Goal: Information Seeking & Learning: Learn about a topic

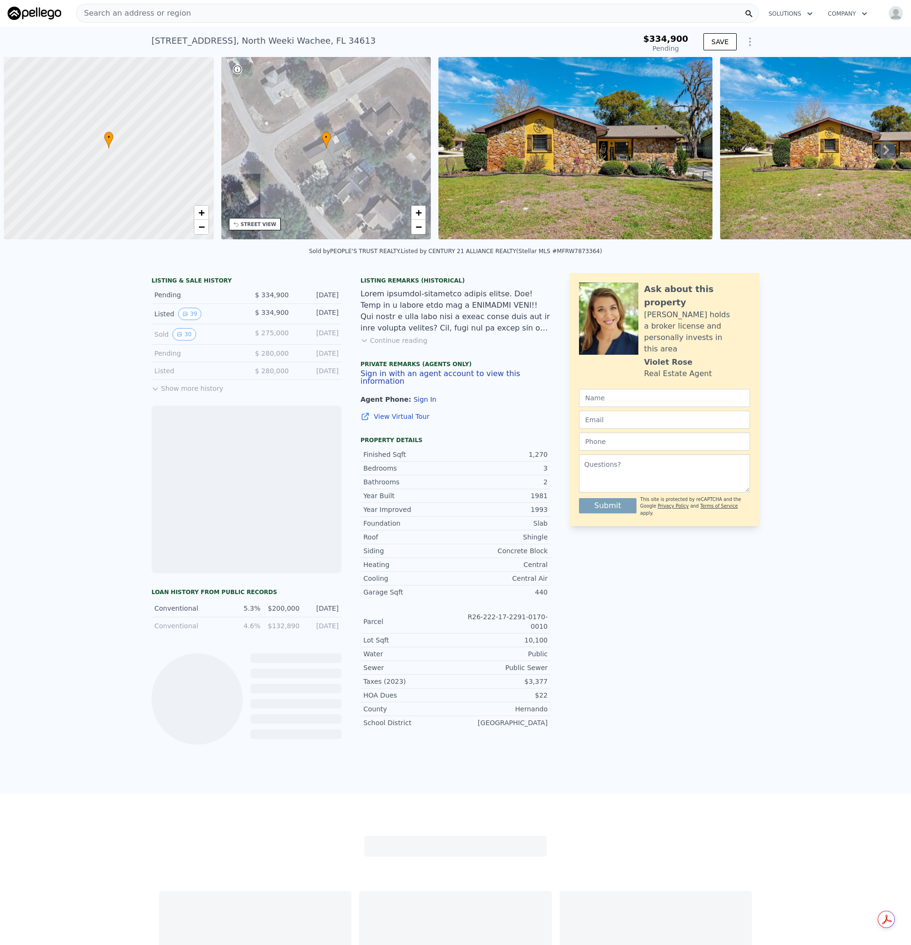
scroll to position [0, 4]
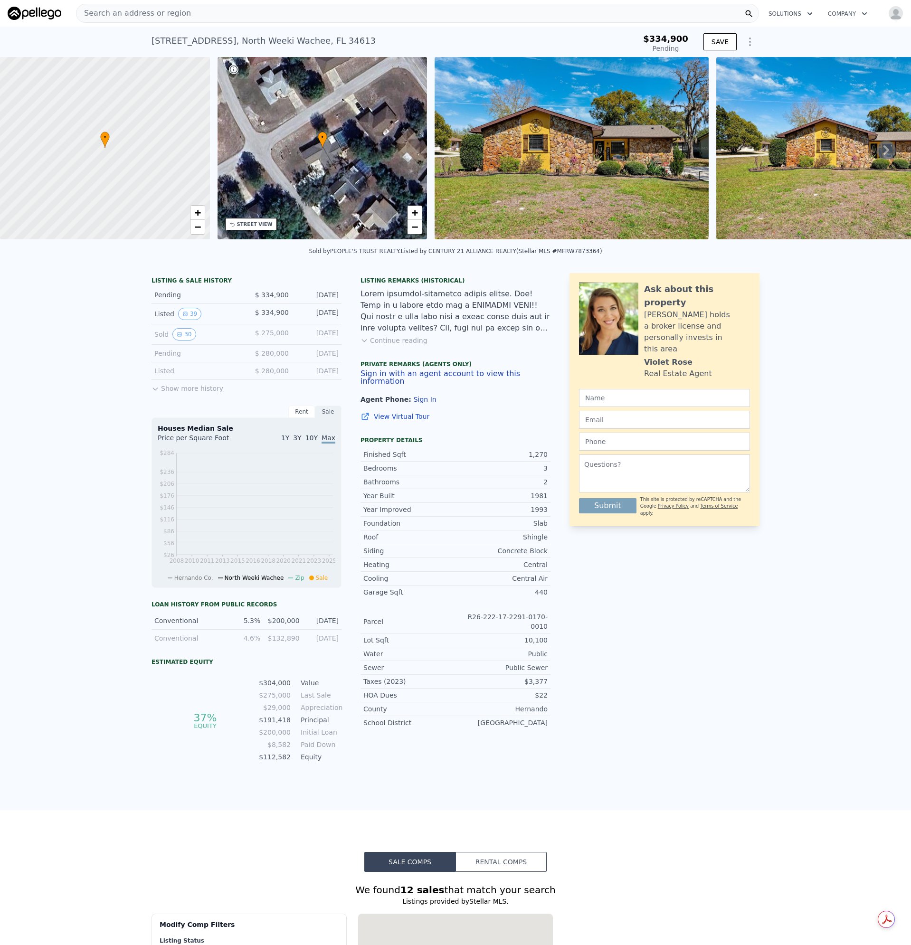
type input "-$ 322,390"
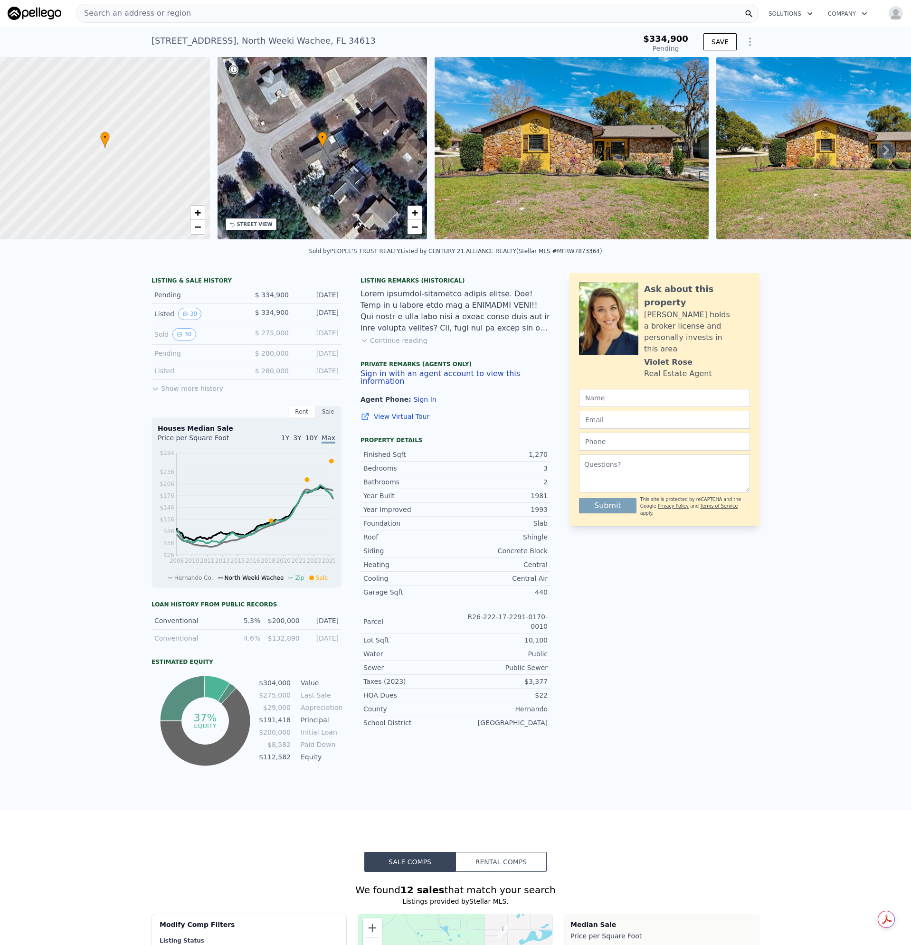
click at [208, 13] on div "Search an address or region" at bounding box center [417, 13] width 683 height 19
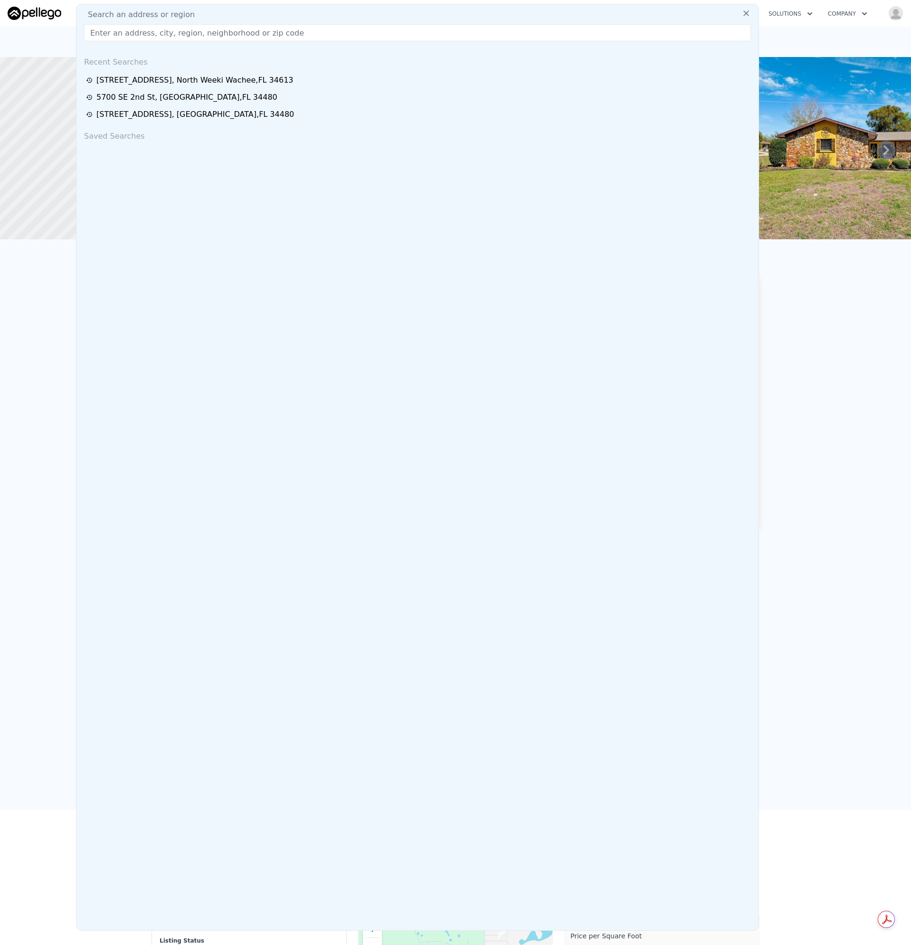
type input "[STREET_ADDRESS][PERSON_NAME]"
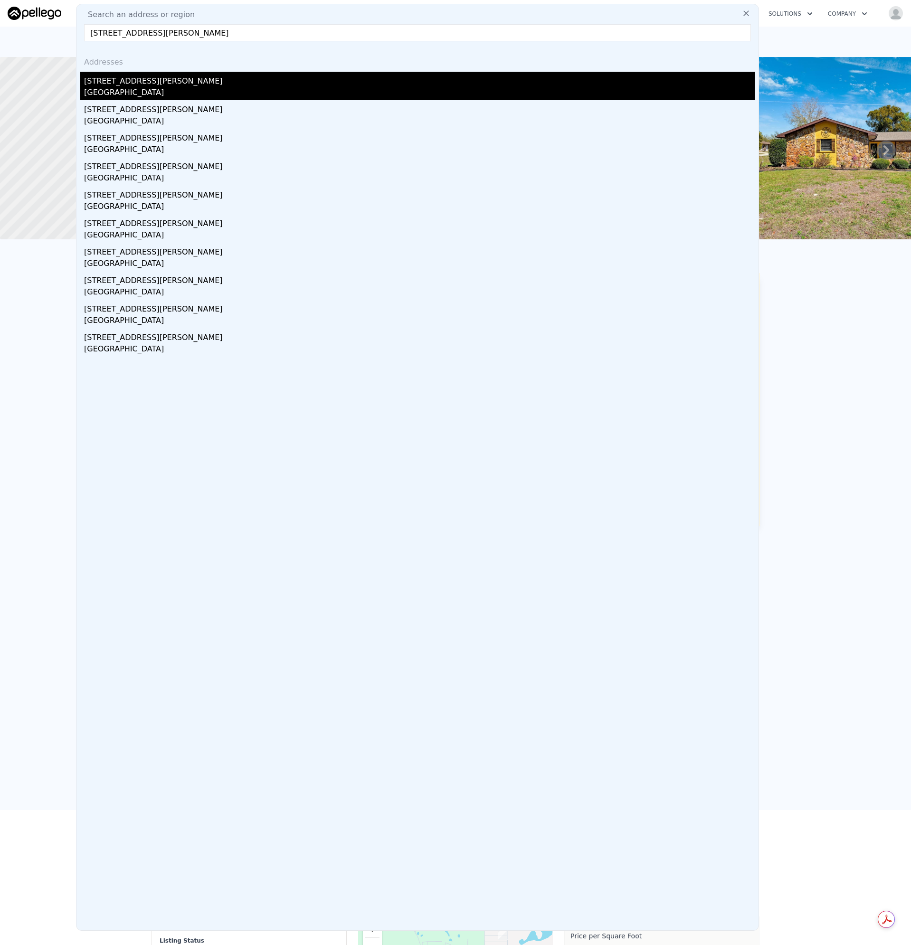
click at [120, 80] on div "[STREET_ADDRESS][PERSON_NAME]" at bounding box center [419, 79] width 670 height 15
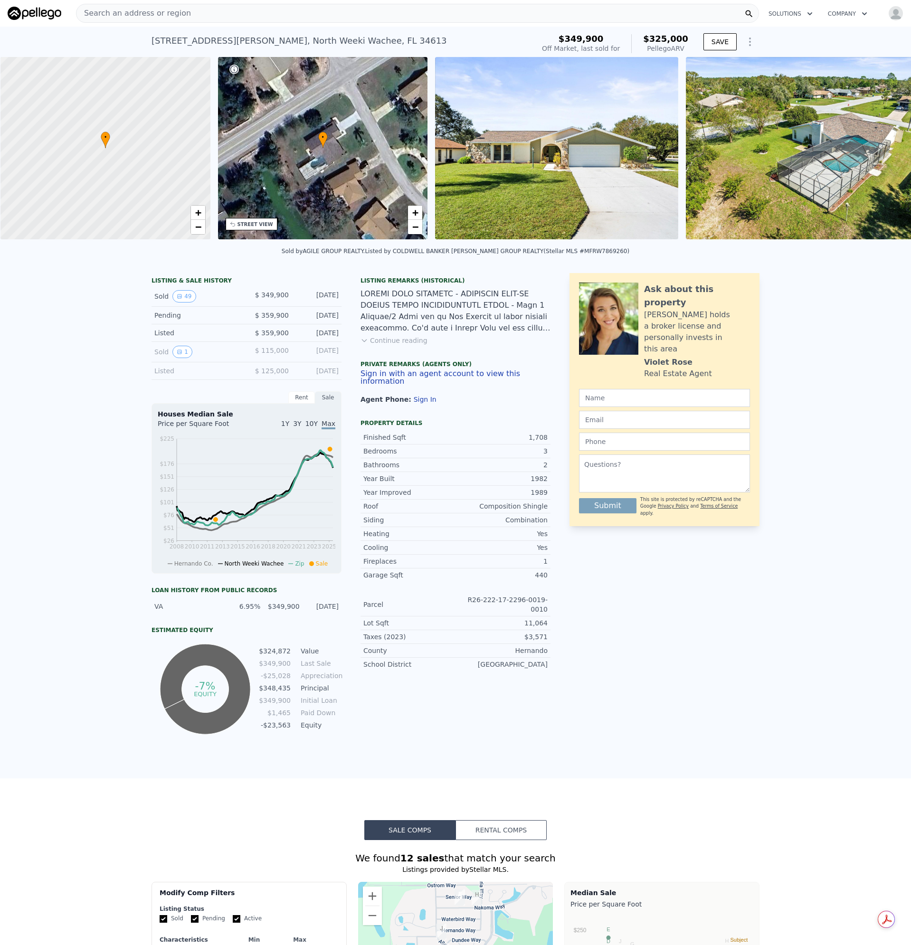
scroll to position [0, 4]
click at [190, 16] on div "Search an address or region" at bounding box center [417, 13] width 683 height 19
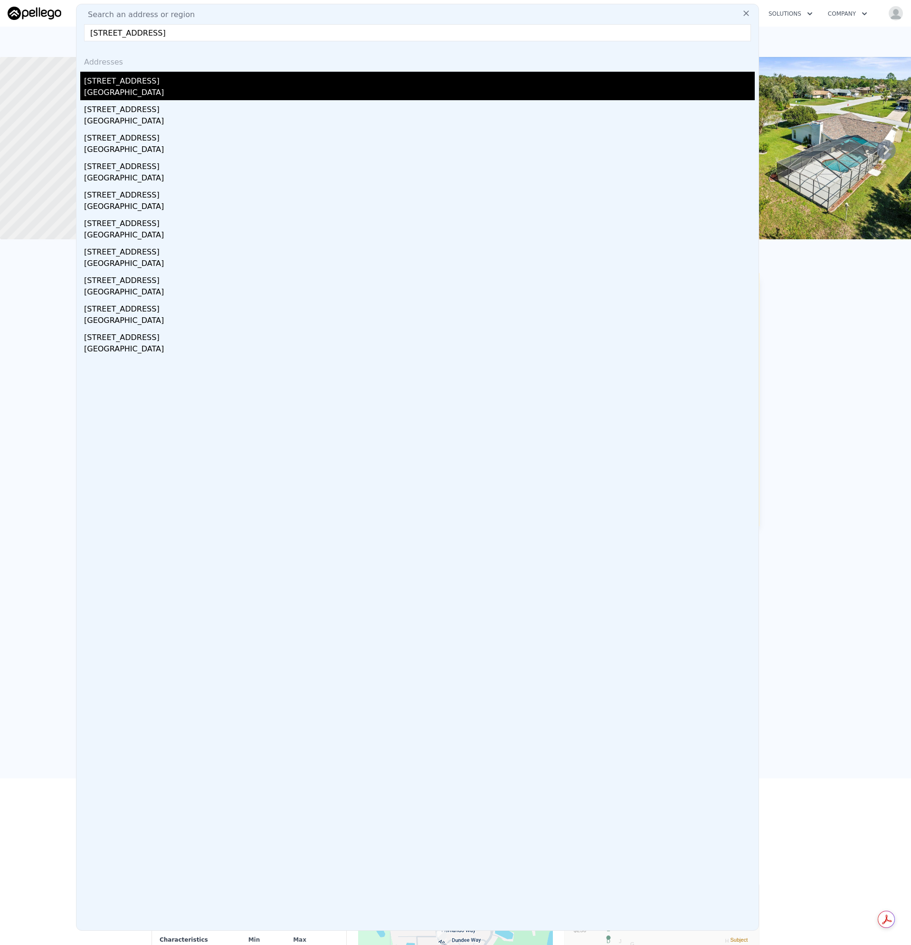
type input "[STREET_ADDRESS]"
click at [120, 98] on div "[GEOGRAPHIC_DATA]" at bounding box center [419, 93] width 670 height 13
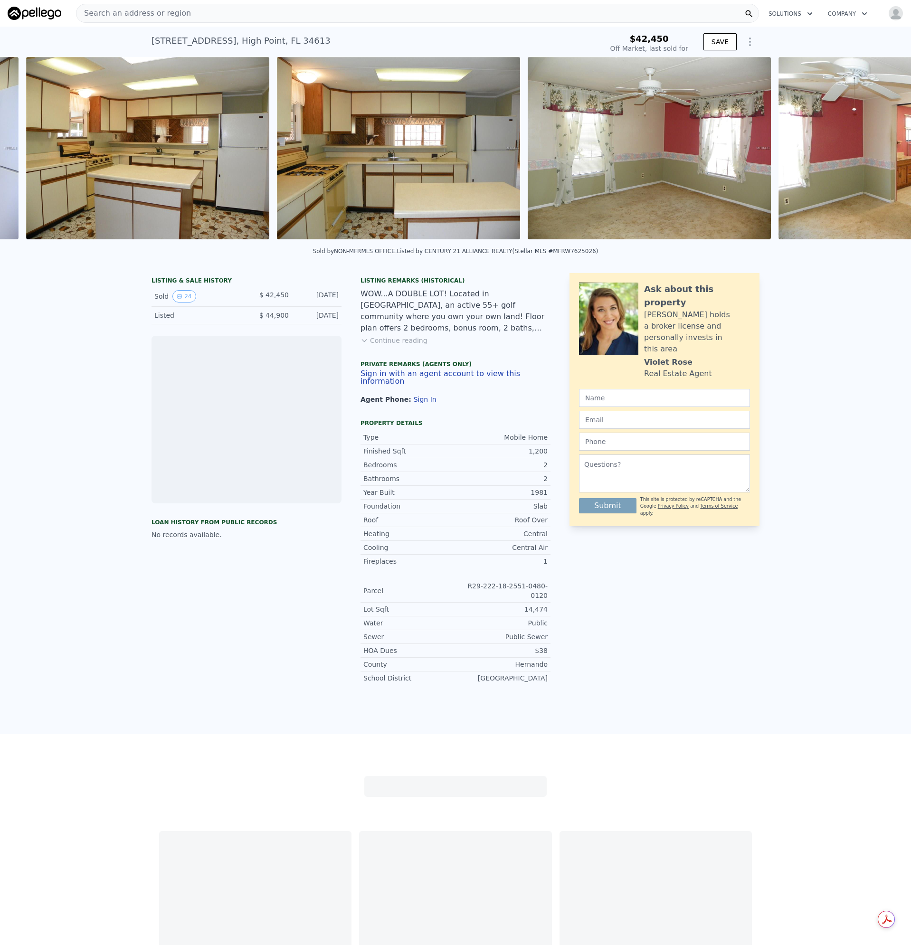
scroll to position [0, 3192]
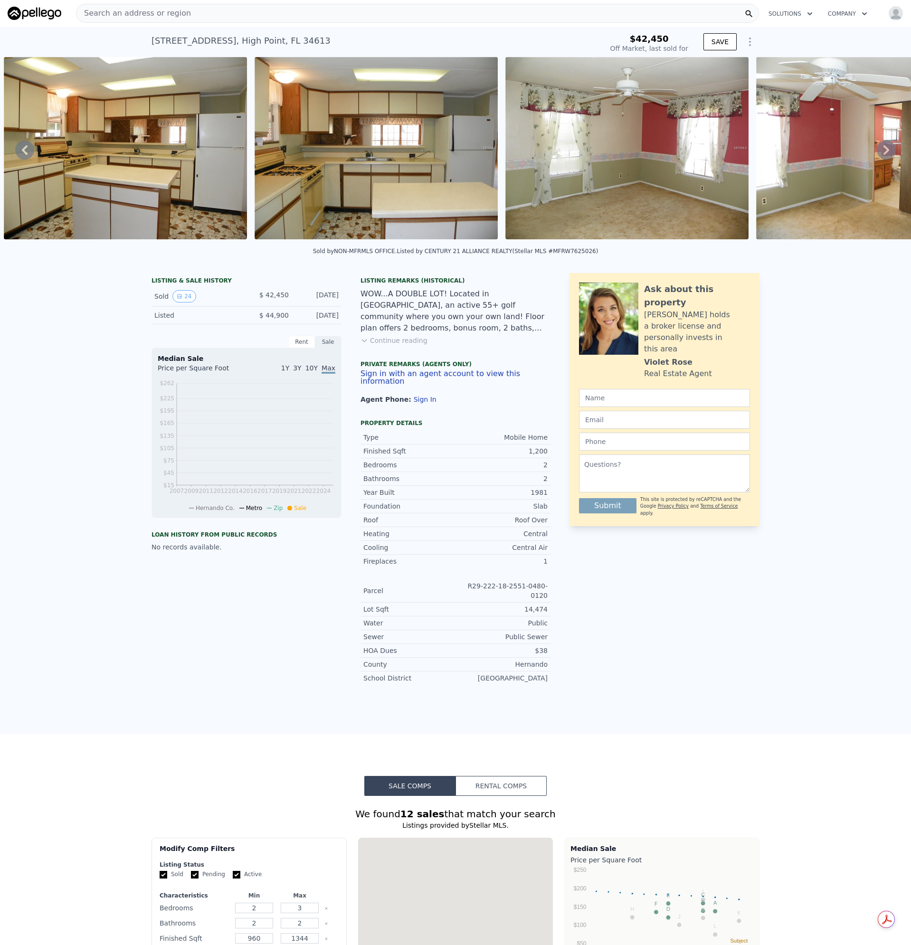
click at [198, 12] on div "Search an address or region" at bounding box center [417, 13] width 683 height 19
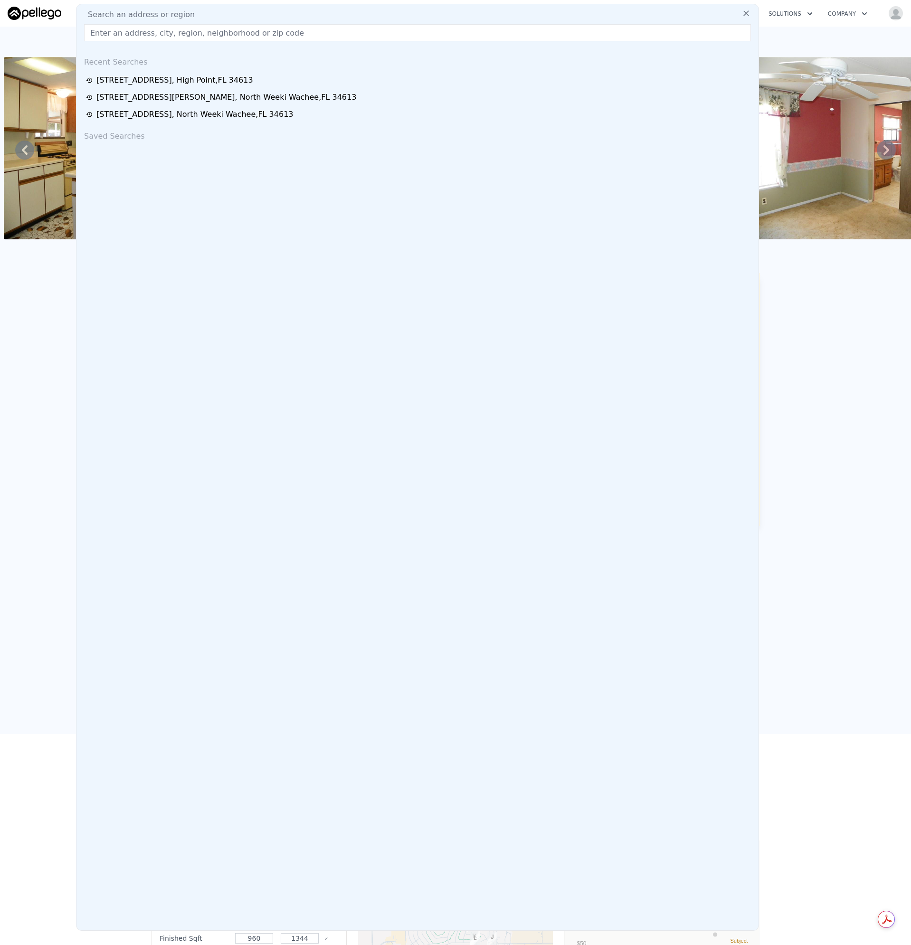
type input "[STREET_ADDRESS]"
type input "$ 160,000"
type input "$ 102,961"
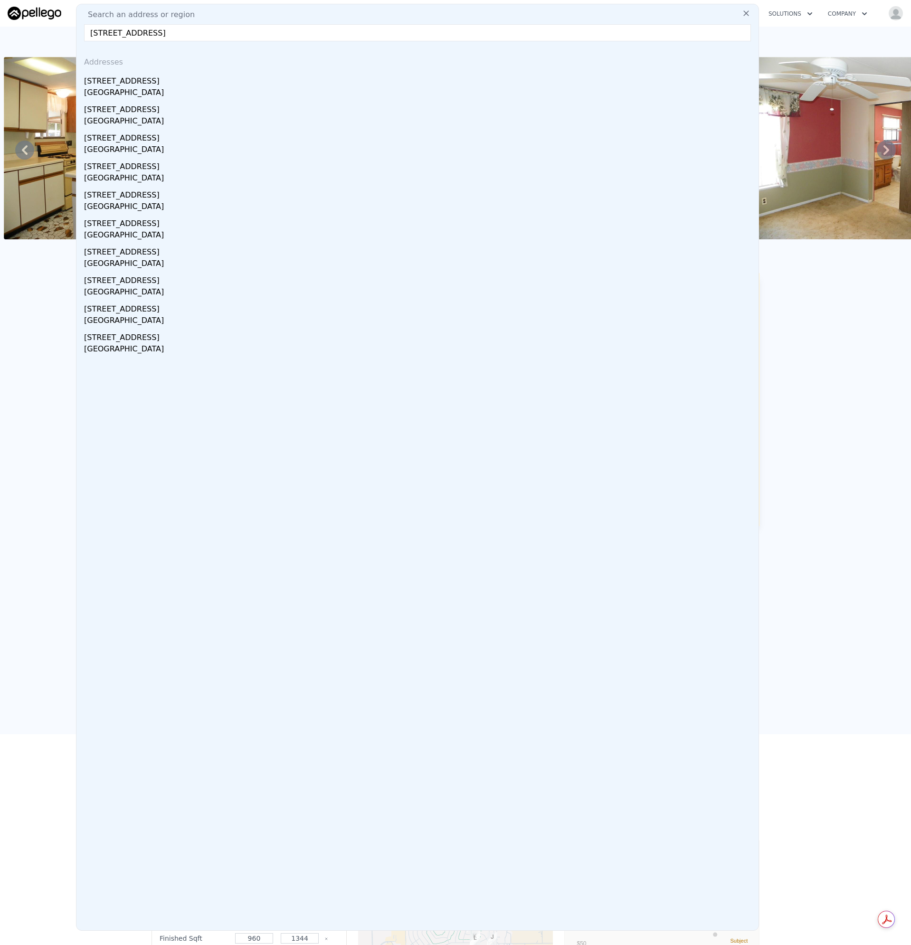
type input "[STREET_ADDRESS]"
click at [131, 79] on div "[STREET_ADDRESS]" at bounding box center [419, 79] width 670 height 15
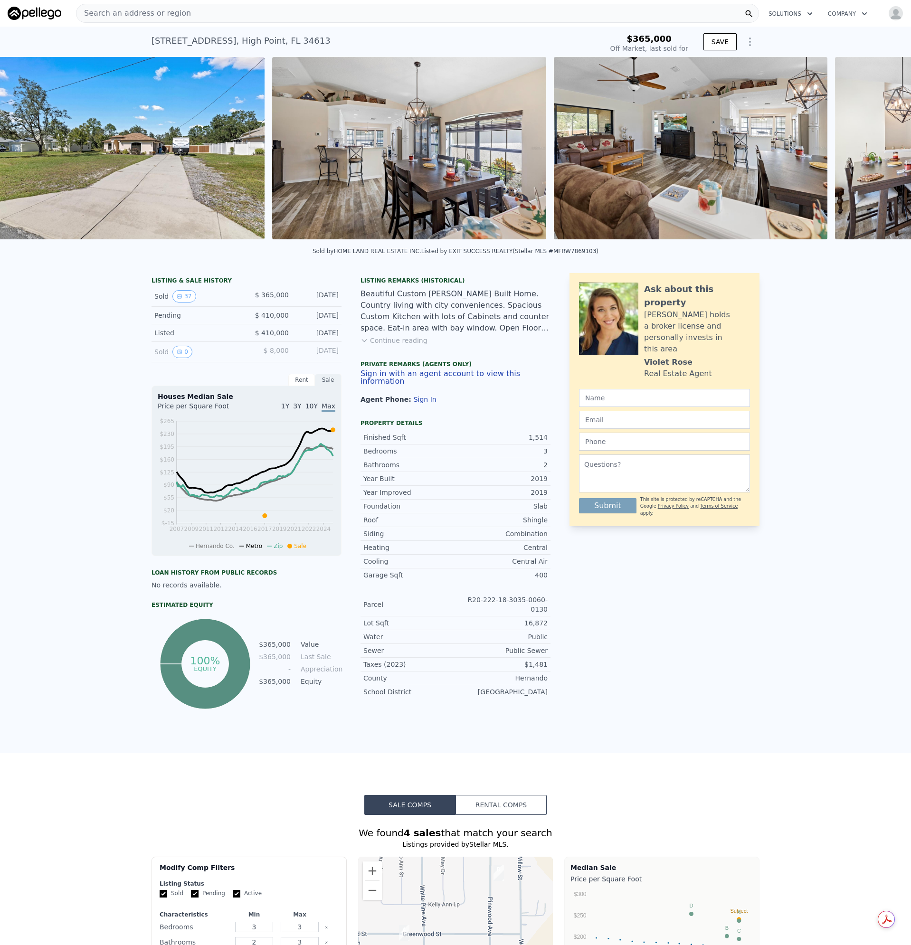
scroll to position [0, 997]
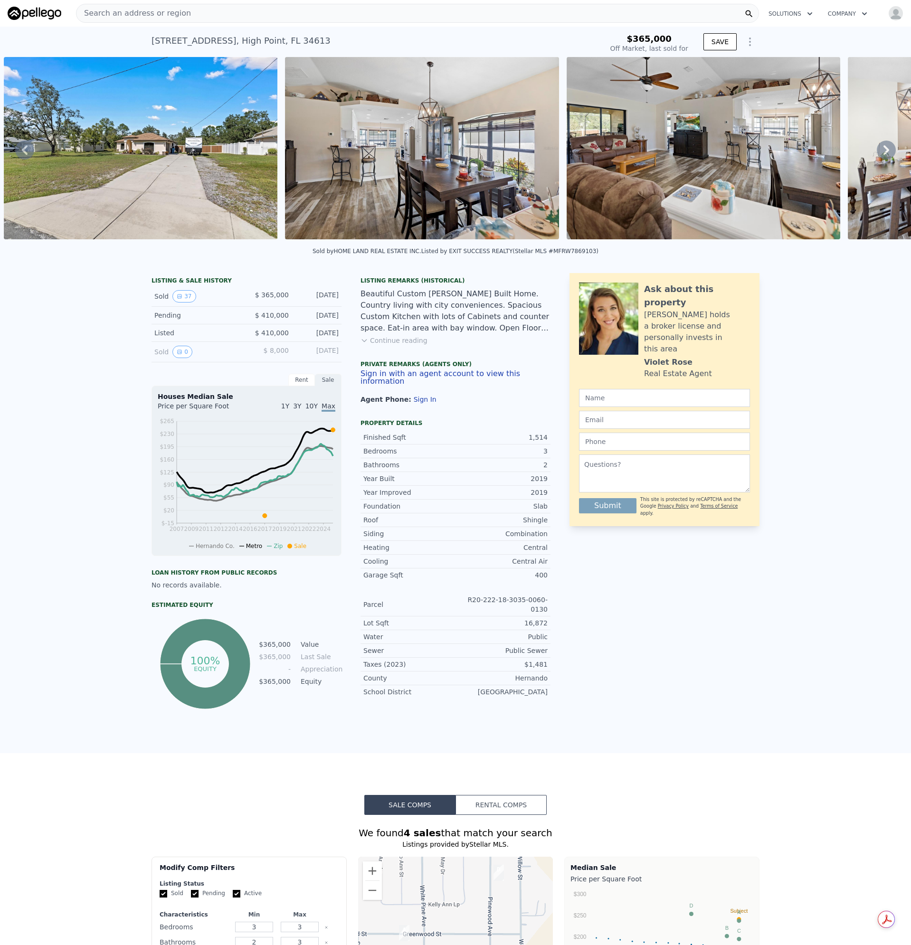
click at [195, 11] on div "Search an address or region" at bounding box center [417, 13] width 683 height 19
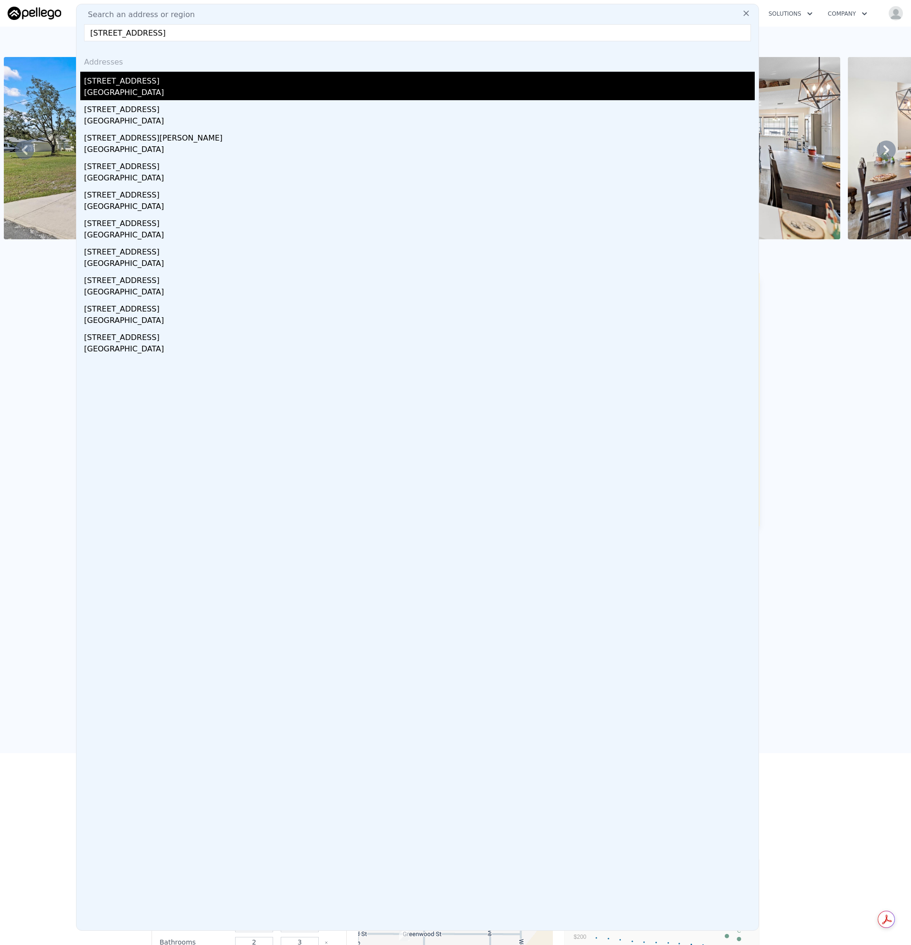
type input "[STREET_ADDRESS]"
click at [113, 88] on div "[GEOGRAPHIC_DATA]" at bounding box center [419, 93] width 670 height 13
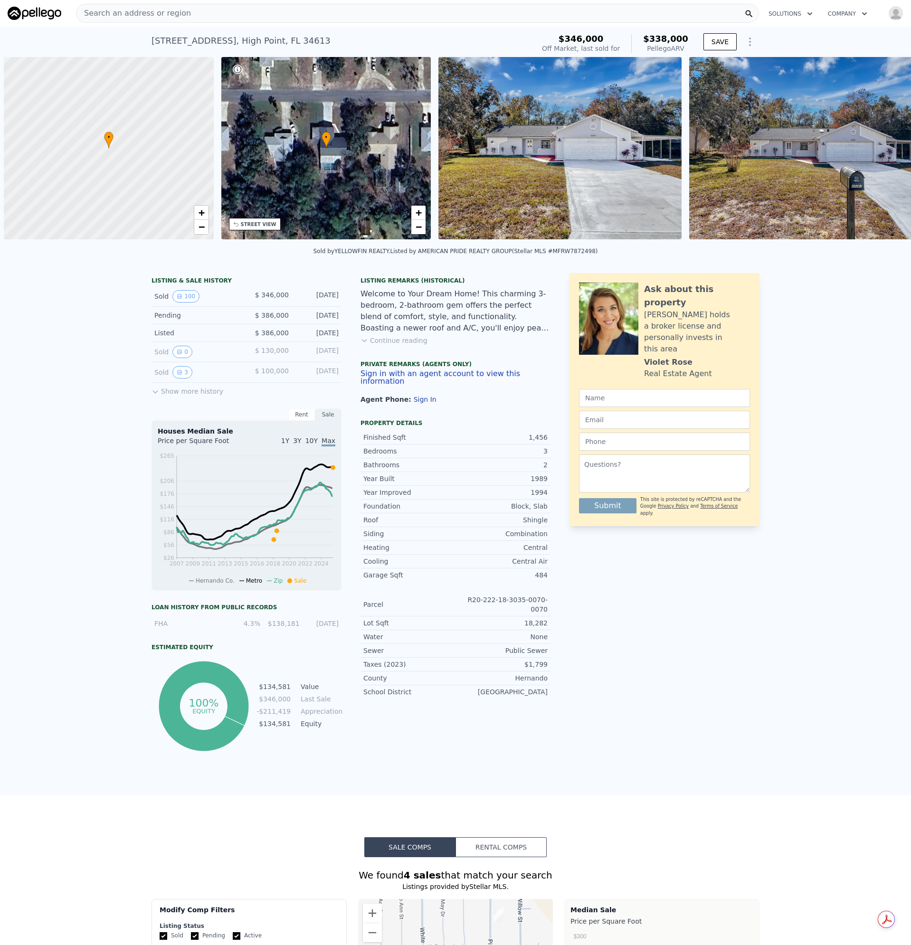
scroll to position [0, 4]
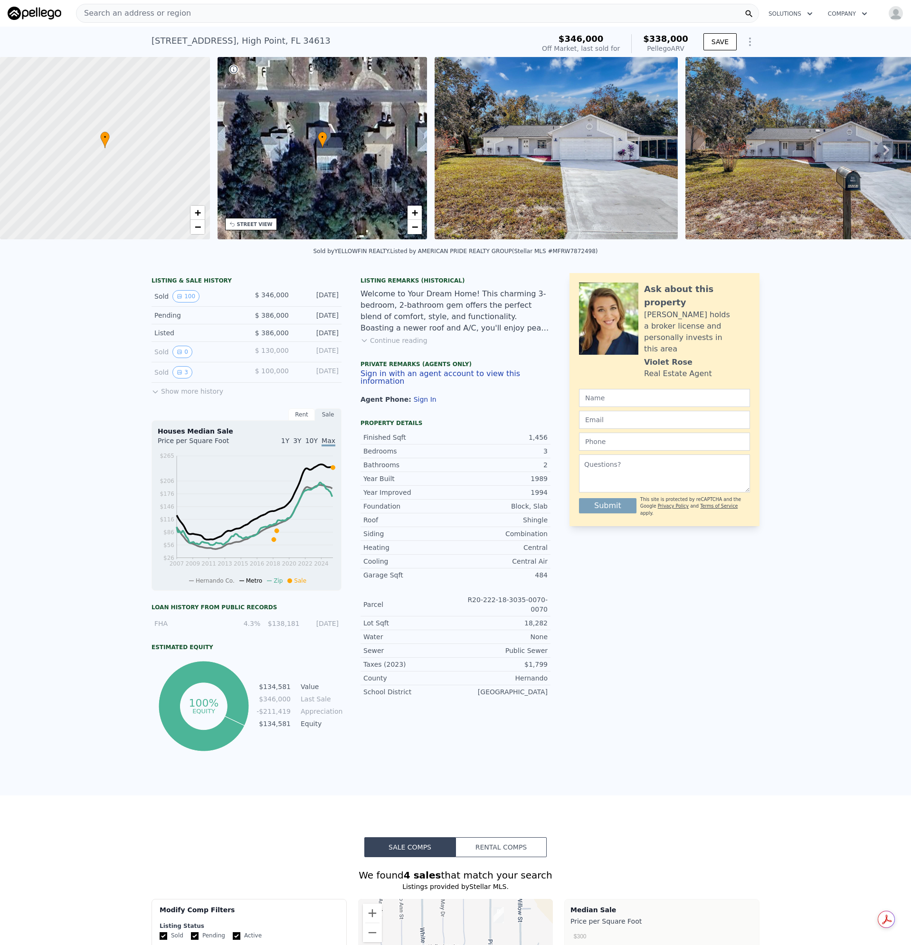
click at [466, 414] on div "Listing Remarks (Historical) Welcome to Your Dream Home! This charming 3-bedroo…" at bounding box center [455, 346] width 190 height 139
